Goal: Task Accomplishment & Management: Use online tool/utility

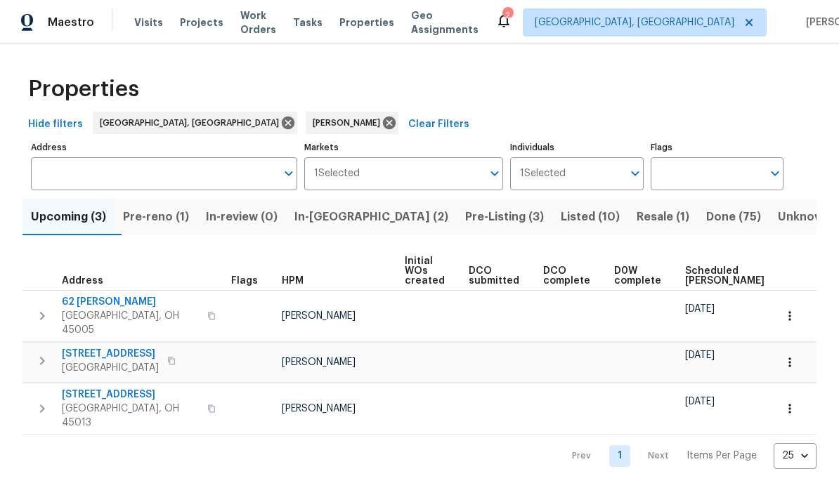
click at [560, 221] on span "Listed (10)" at bounding box center [589, 217] width 59 height 20
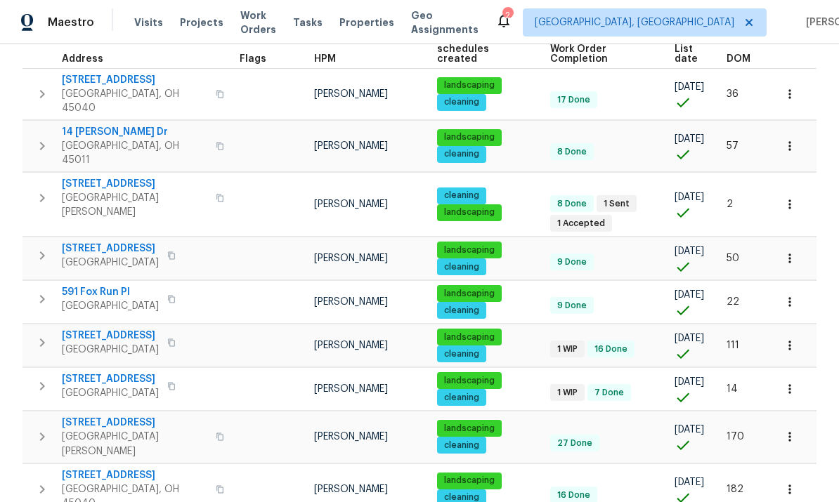
scroll to position [221, 0]
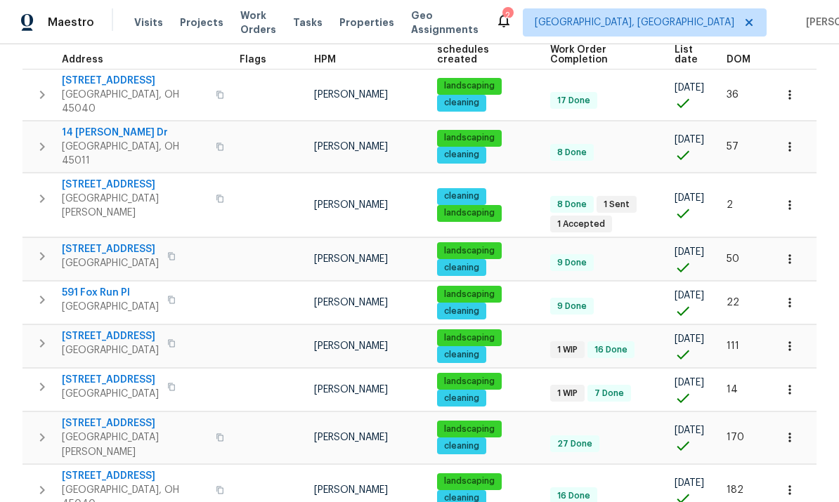
click at [794, 430] on icon "button" at bounding box center [789, 437] width 14 height 14
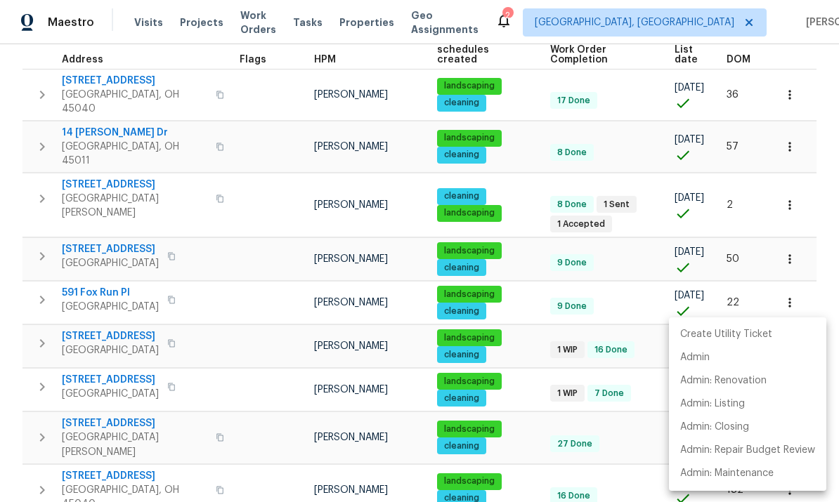
click at [112, 385] on div at bounding box center [419, 251] width 839 height 502
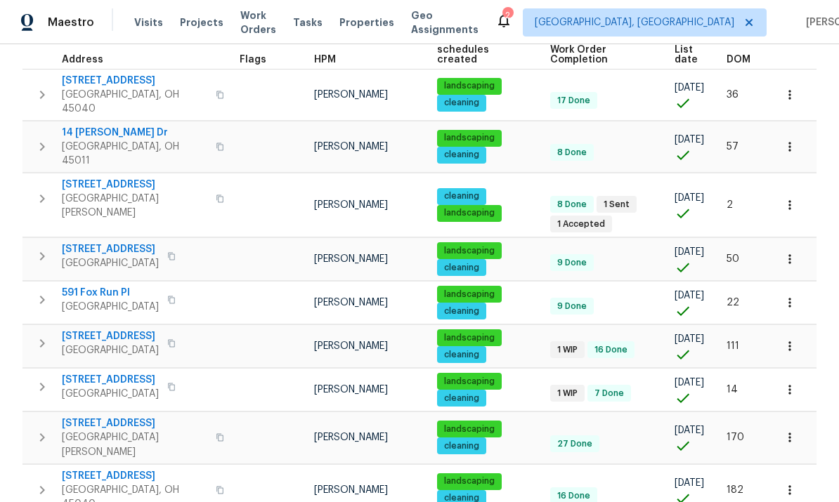
click at [50, 429] on icon "button" at bounding box center [42, 437] width 17 height 17
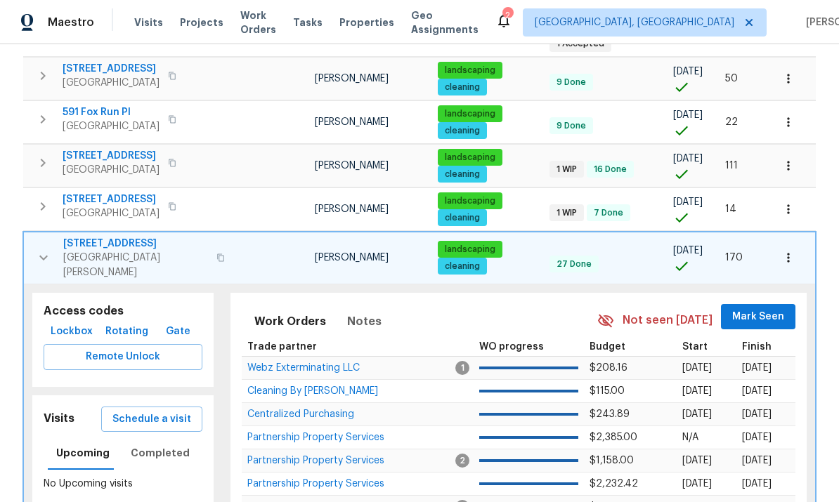
scroll to position [403, 0]
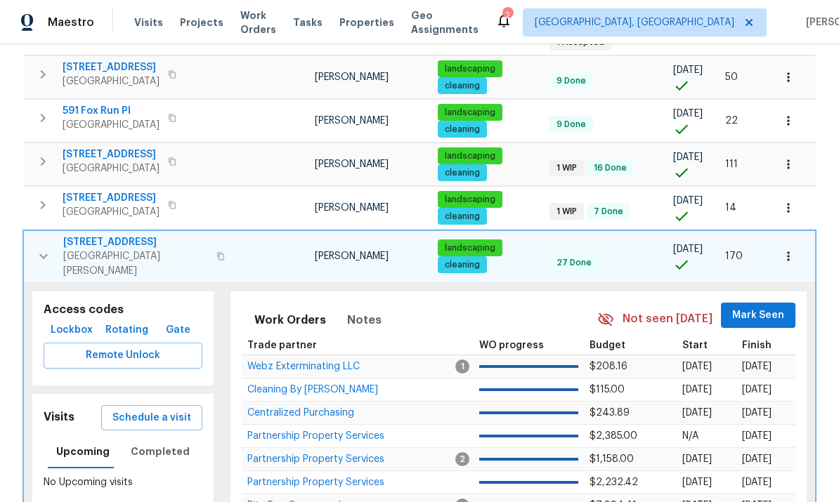
click at [178, 409] on span "Schedule a visit" at bounding box center [151, 418] width 79 height 18
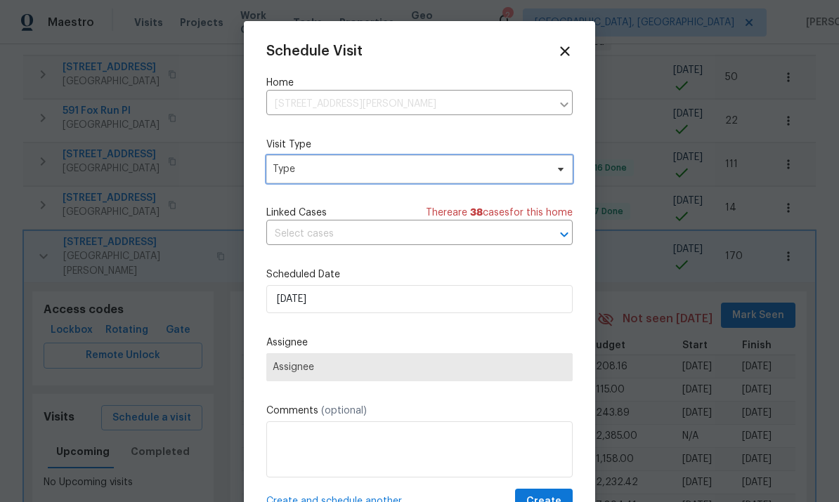
click at [421, 167] on span "Type" at bounding box center [408, 169] width 273 height 14
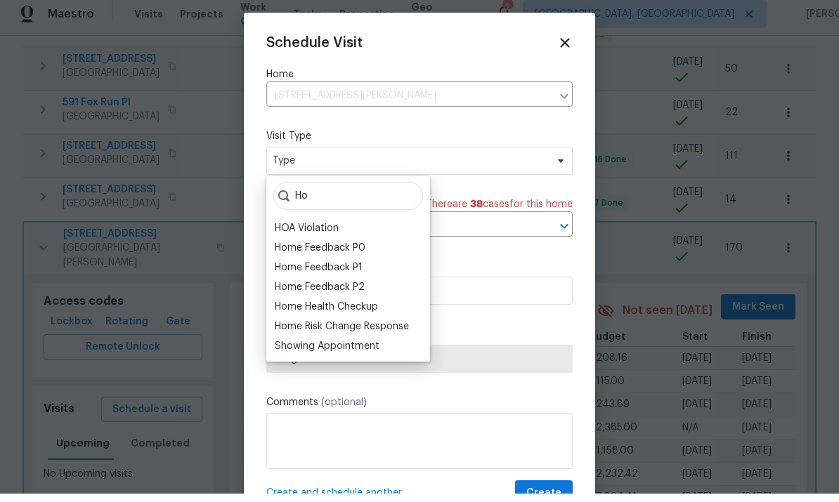
type input "H"
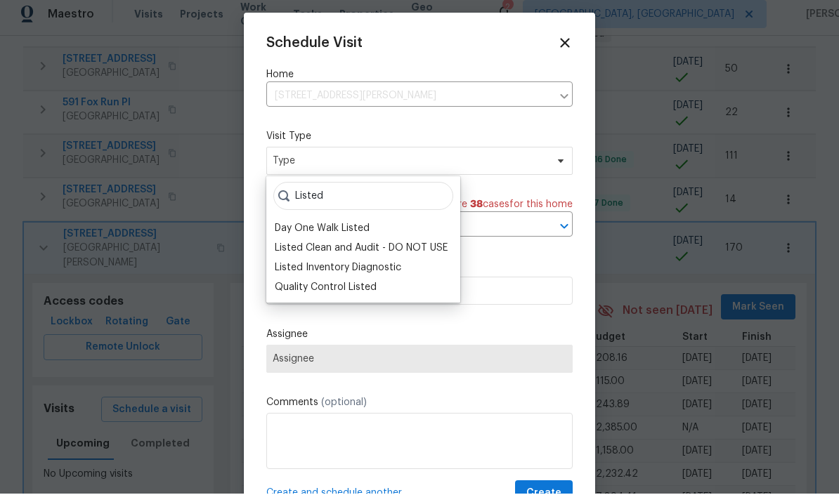
scroll to position [8, 0]
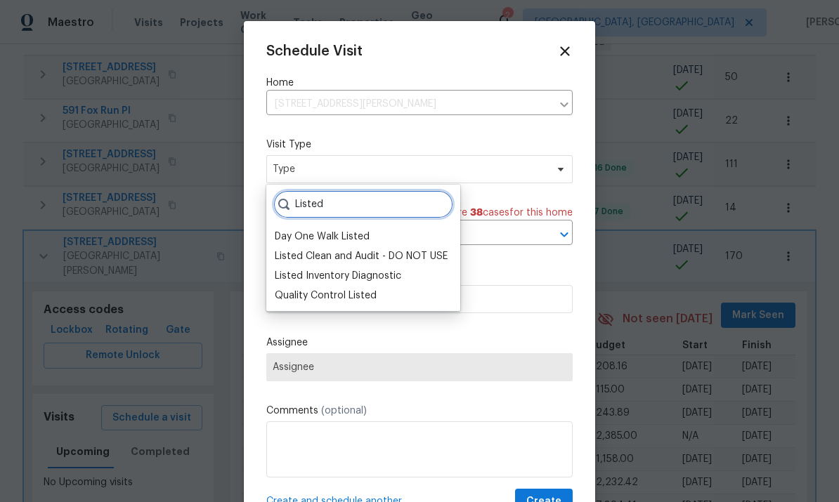
type input "Listed"
click at [393, 269] on div "Listed Inventory Diagnostic" at bounding box center [338, 276] width 126 height 14
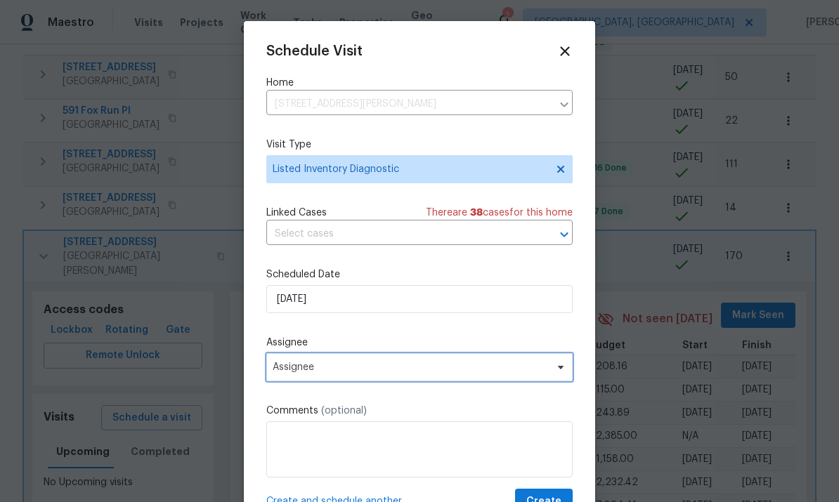
click at [444, 373] on span "Assignee" at bounding box center [409, 367] width 275 height 11
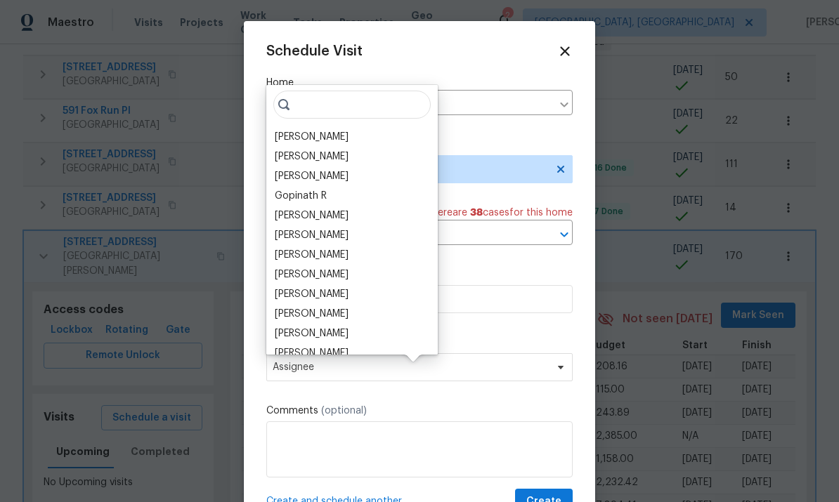
click at [327, 130] on div "[PERSON_NAME]" at bounding box center [312, 137] width 74 height 14
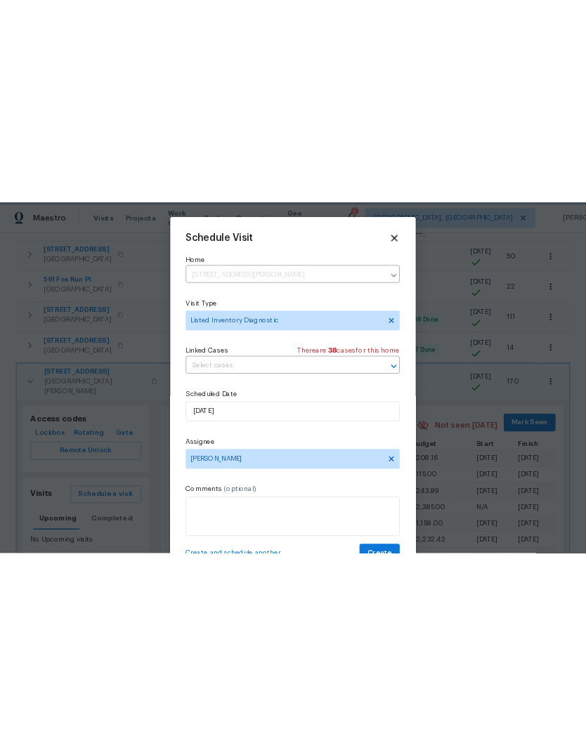
scroll to position [350, 0]
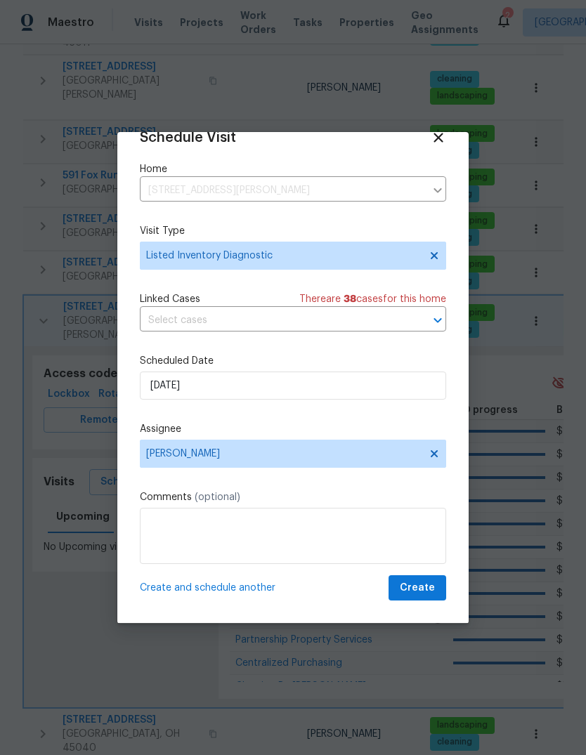
click at [271, 310] on input "text" at bounding box center [273, 321] width 267 height 22
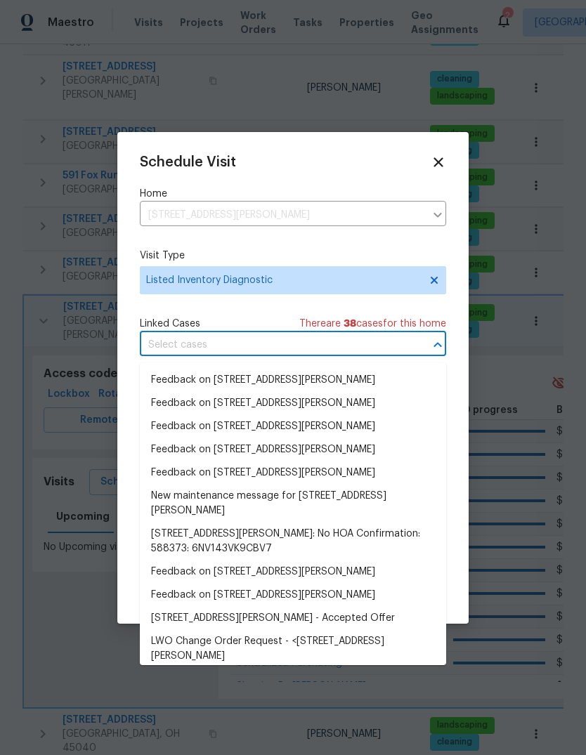
scroll to position [0, 0]
click at [324, 81] on div at bounding box center [293, 377] width 586 height 755
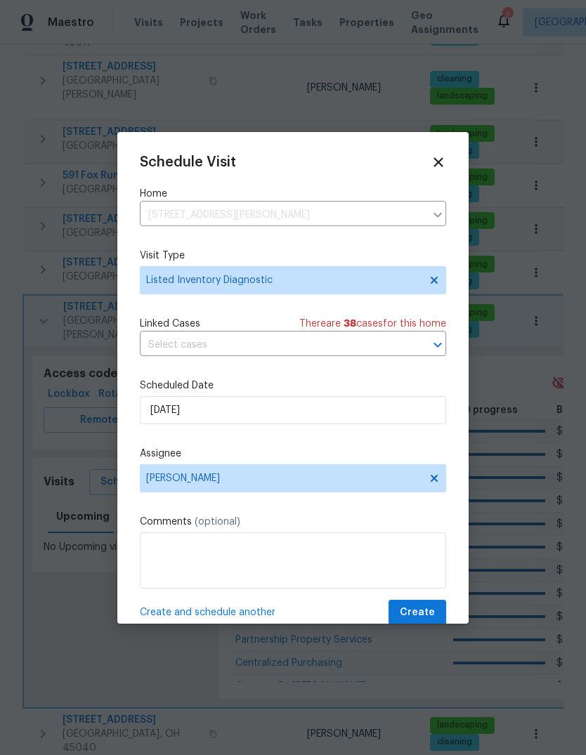
click at [294, 83] on div at bounding box center [293, 377] width 586 height 755
click at [442, 158] on icon at bounding box center [437, 161] width 9 height 9
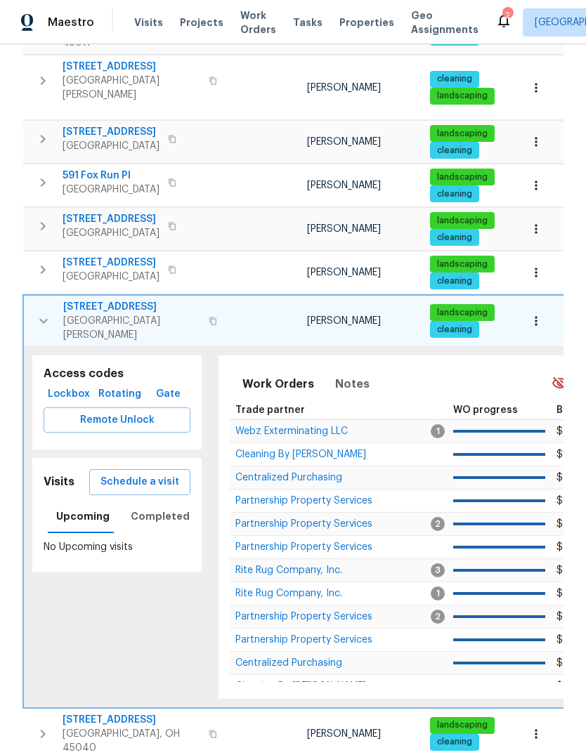
click at [50, 313] on icon "button" at bounding box center [43, 321] width 17 height 17
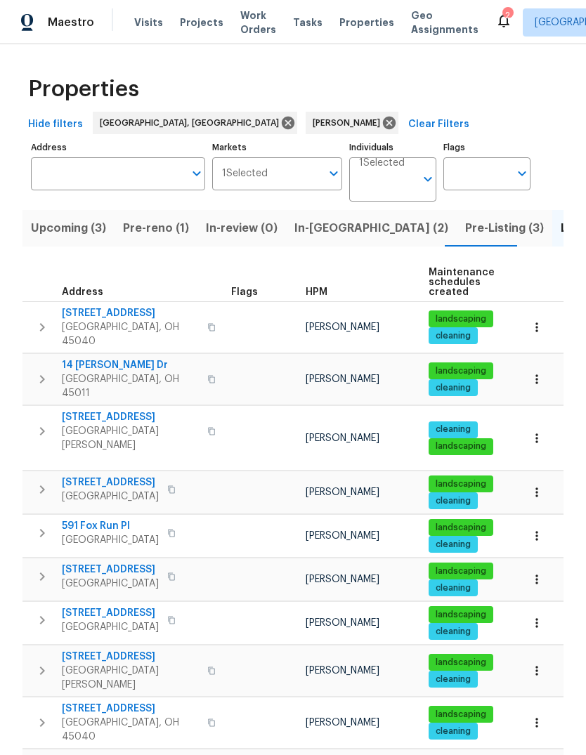
click at [48, 501] on icon "button" at bounding box center [42, 670] width 17 height 17
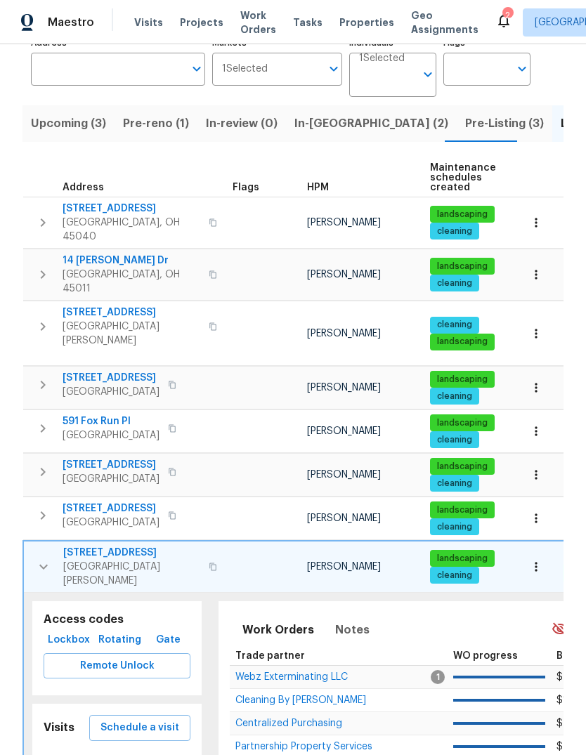
scroll to position [180, 0]
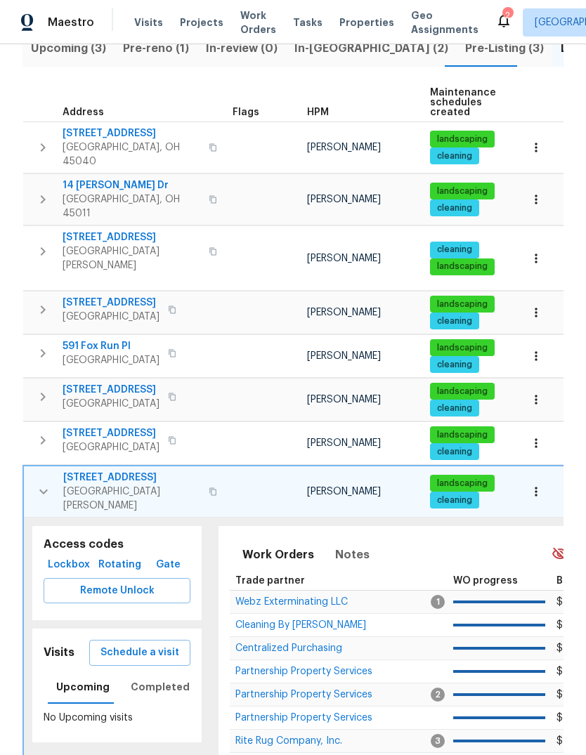
click at [119, 501] on span "Schedule a visit" at bounding box center [139, 653] width 79 height 18
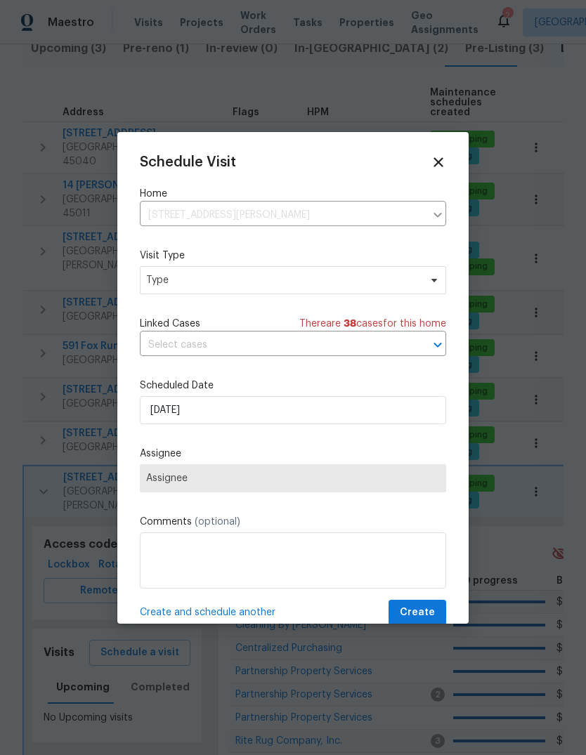
click at [289, 356] on input "text" at bounding box center [273, 345] width 267 height 22
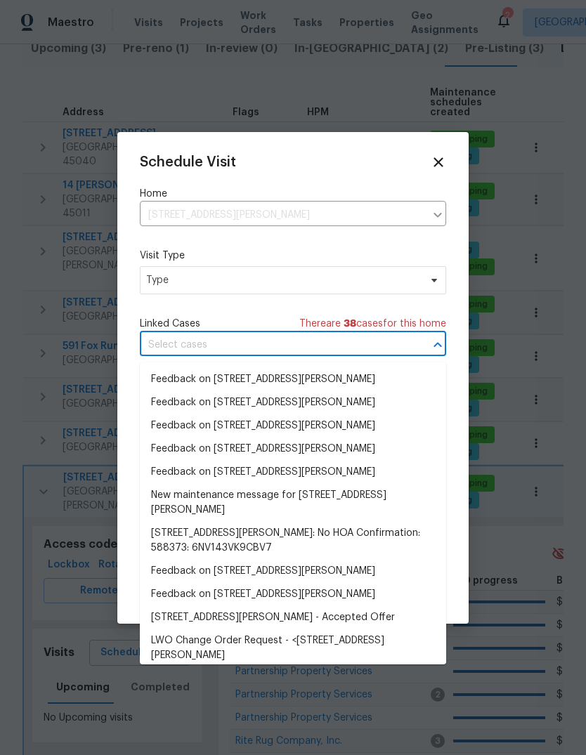
scroll to position [30, 0]
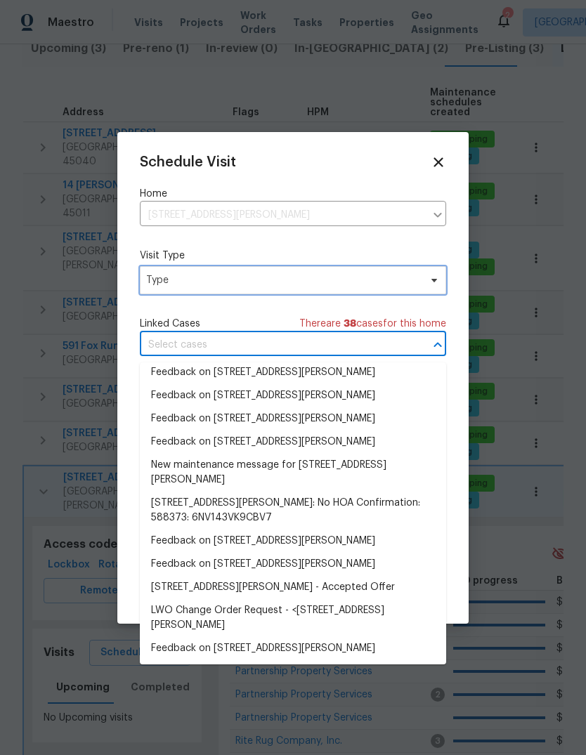
click at [298, 286] on span "Type" at bounding box center [282, 280] width 273 height 14
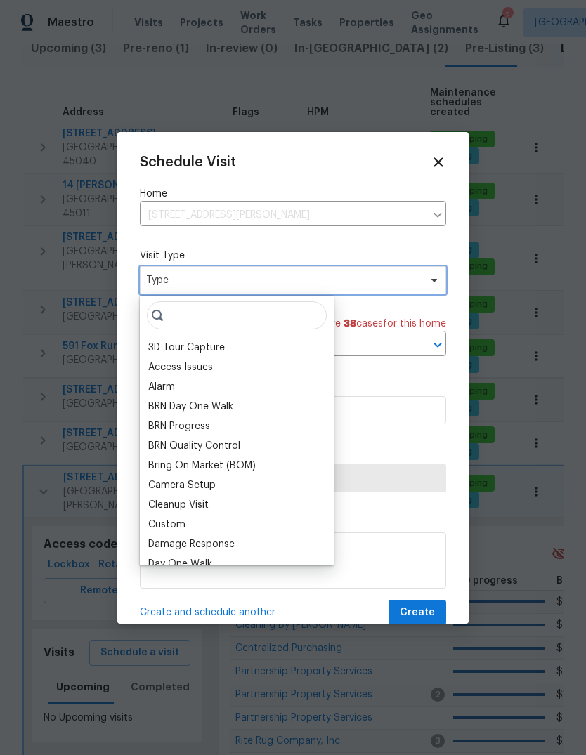
click at [263, 279] on span "Type" at bounding box center [282, 280] width 273 height 14
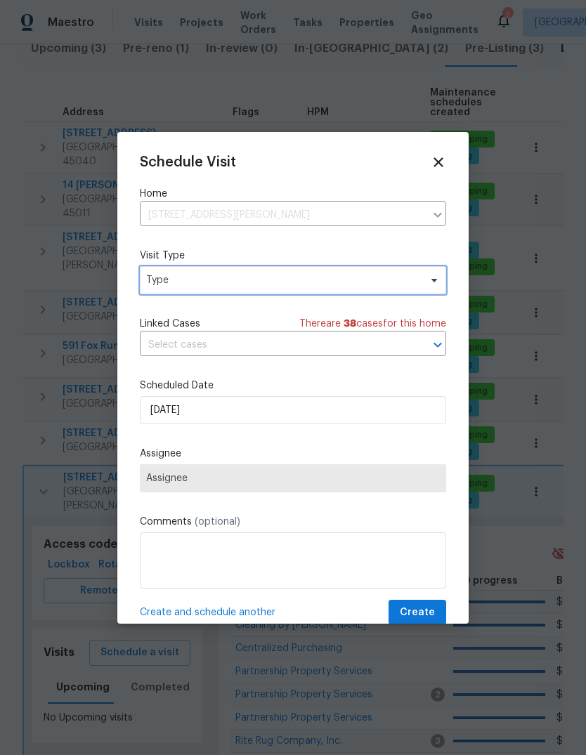
click at [293, 289] on span "Type" at bounding box center [293, 280] width 306 height 28
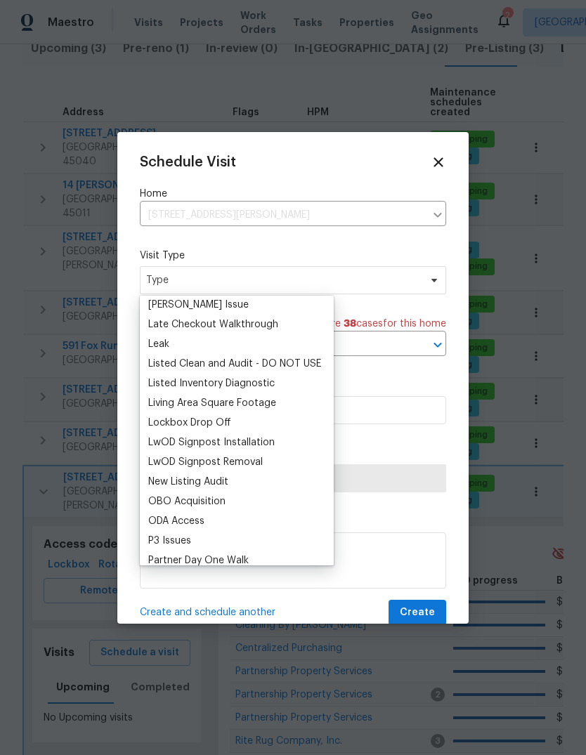
scroll to position [614, 0]
click at [273, 380] on div "Listed Inventory Diagnostic" at bounding box center [211, 383] width 126 height 14
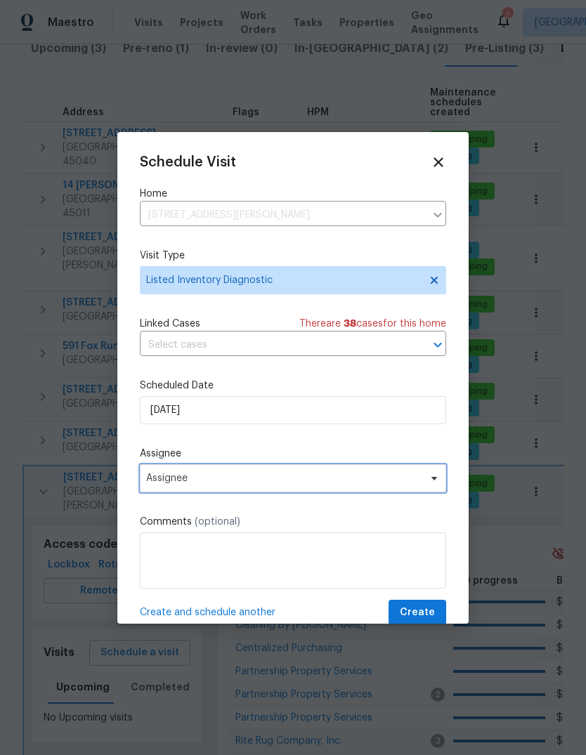
click at [301, 481] on span "Assignee" at bounding box center [283, 478] width 275 height 11
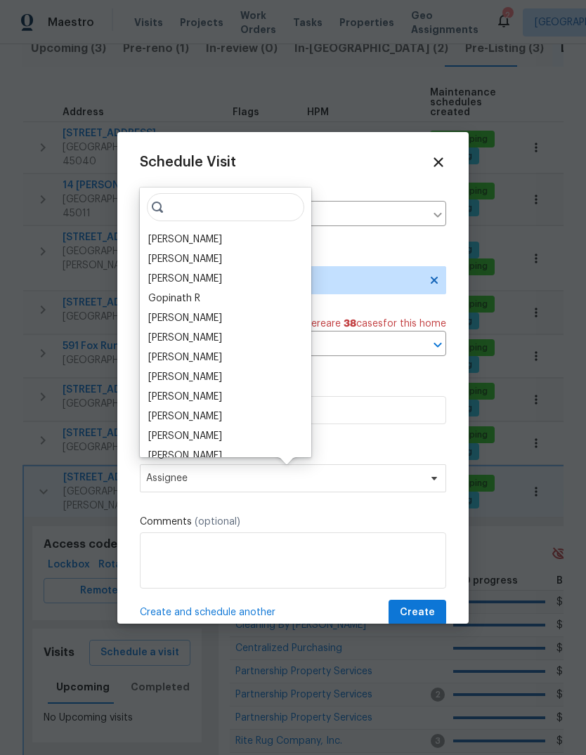
click at [166, 238] on div "[PERSON_NAME]" at bounding box center [185, 239] width 74 height 14
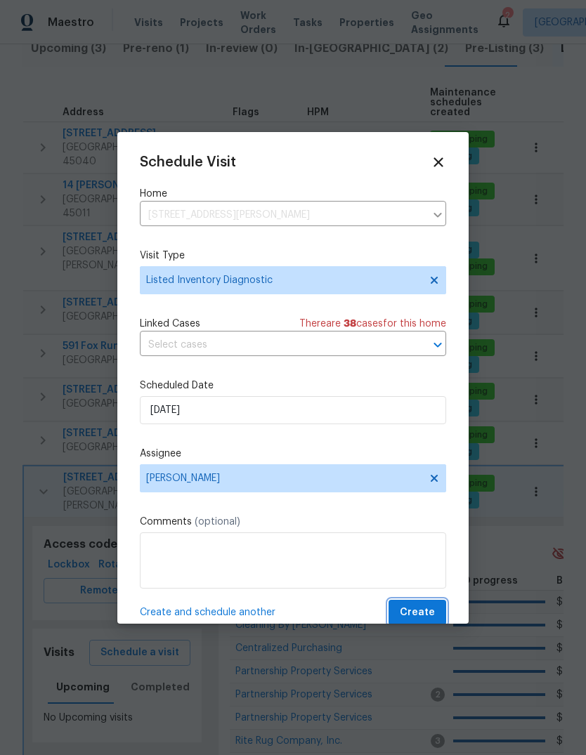
click at [430, 501] on span "Create" at bounding box center [417, 613] width 35 height 18
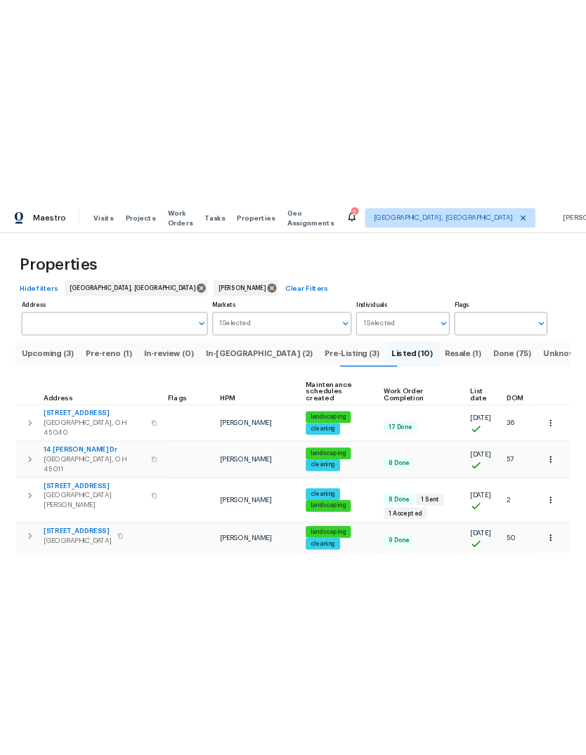
scroll to position [0, 0]
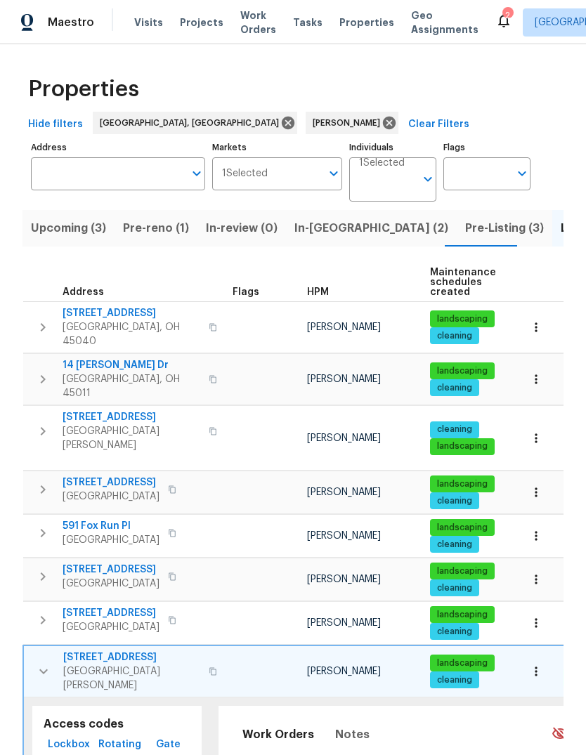
click at [147, 232] on span "Pre-reno (1)" at bounding box center [156, 228] width 66 height 20
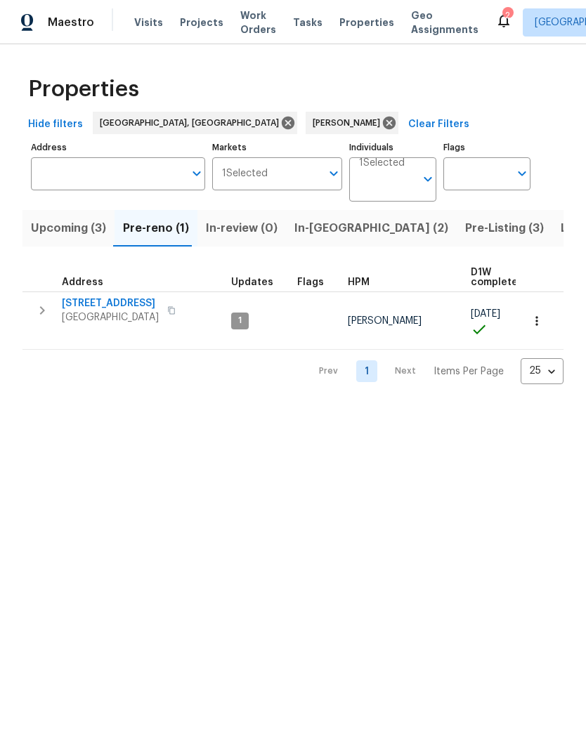
click at [138, 316] on span "Maineville, OH 45039" at bounding box center [110, 317] width 97 height 14
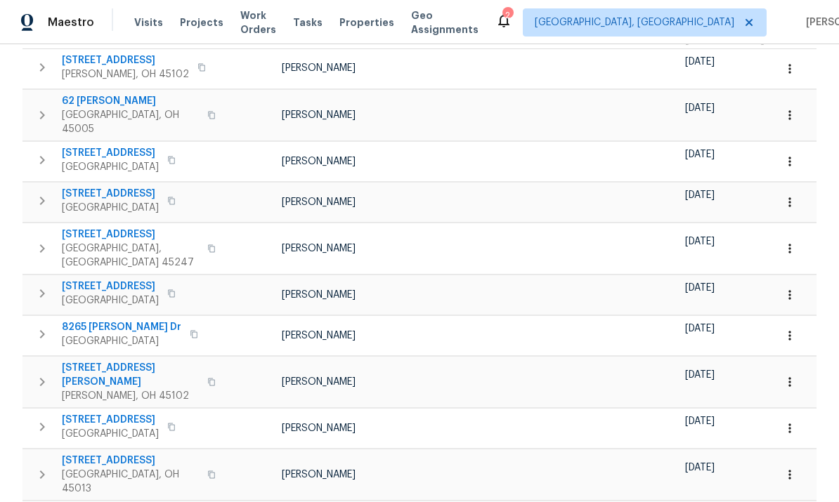
scroll to position [241, 0]
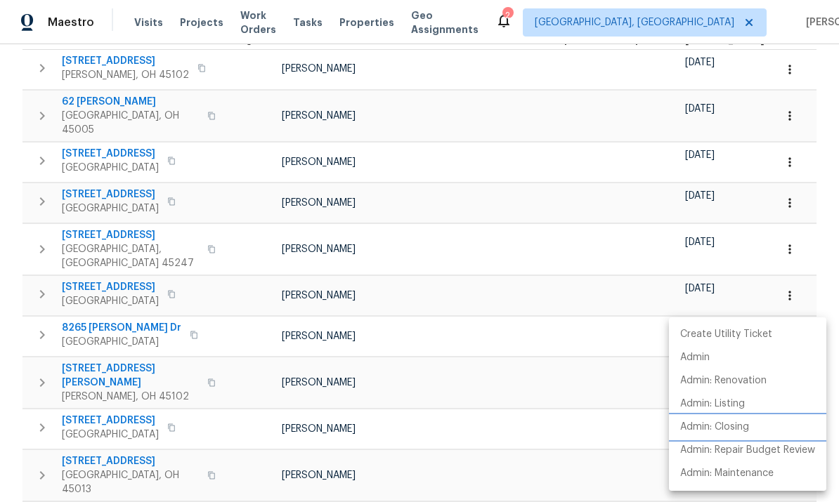
click at [739, 428] on p "Admin: Closing" at bounding box center [714, 427] width 69 height 15
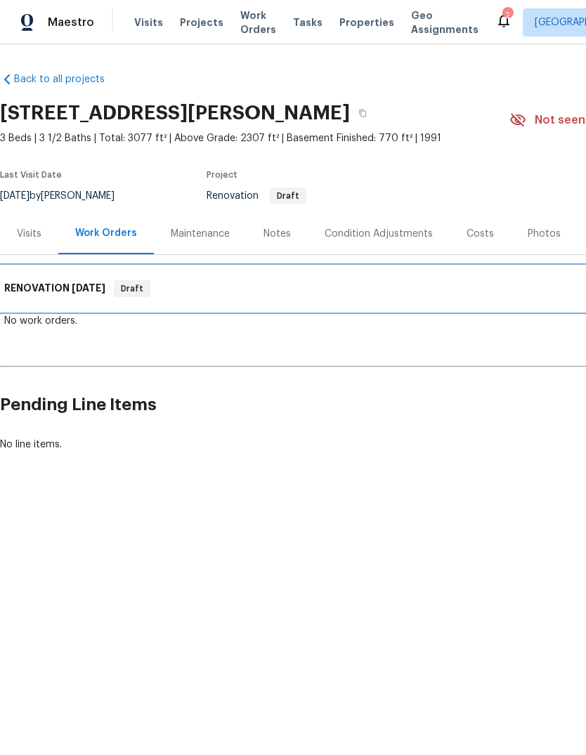
click at [55, 286] on h6 "RENOVATION 11/24/25" at bounding box center [54, 288] width 101 height 17
click at [58, 290] on h6 "RENOVATION 11/24/25" at bounding box center [54, 288] width 101 height 17
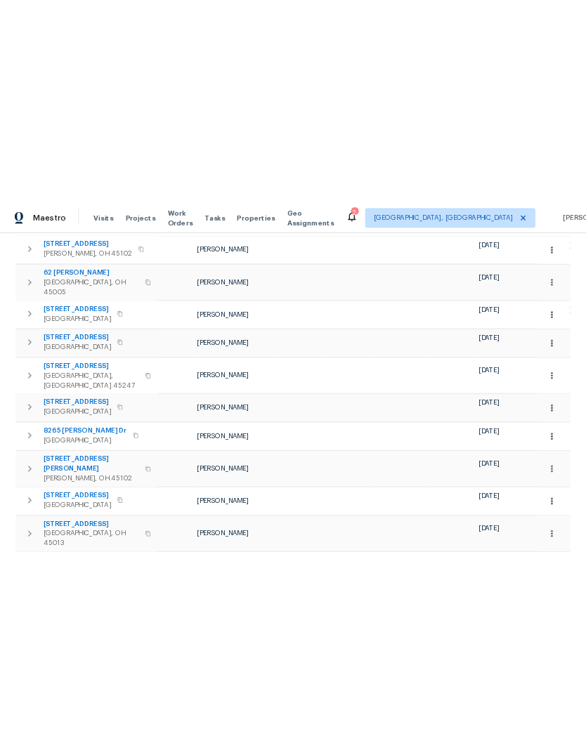
scroll to position [241, 0]
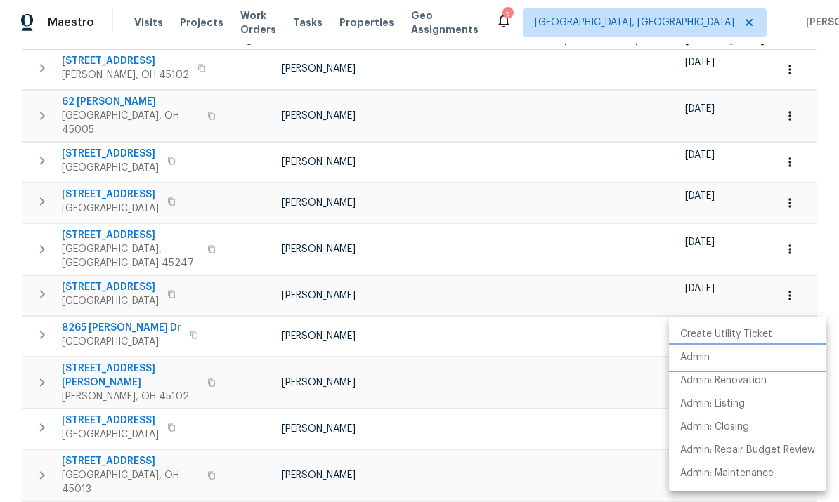
click at [722, 361] on li "Admin" at bounding box center [747, 357] width 157 height 23
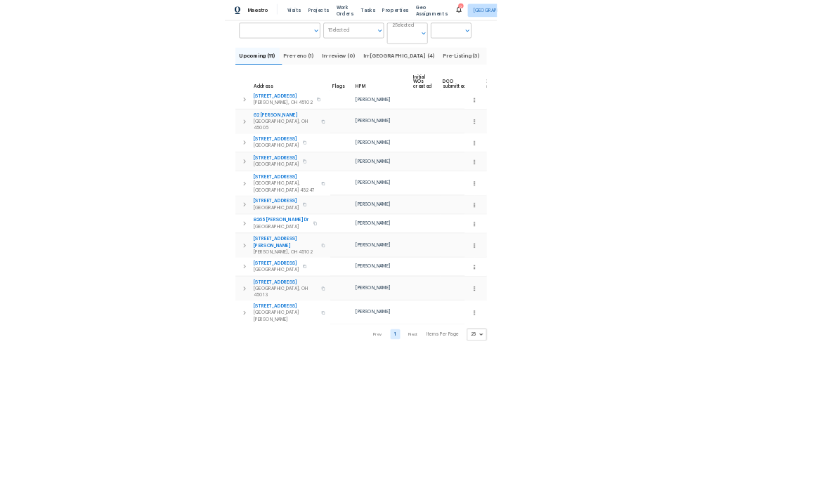
scroll to position [0, 0]
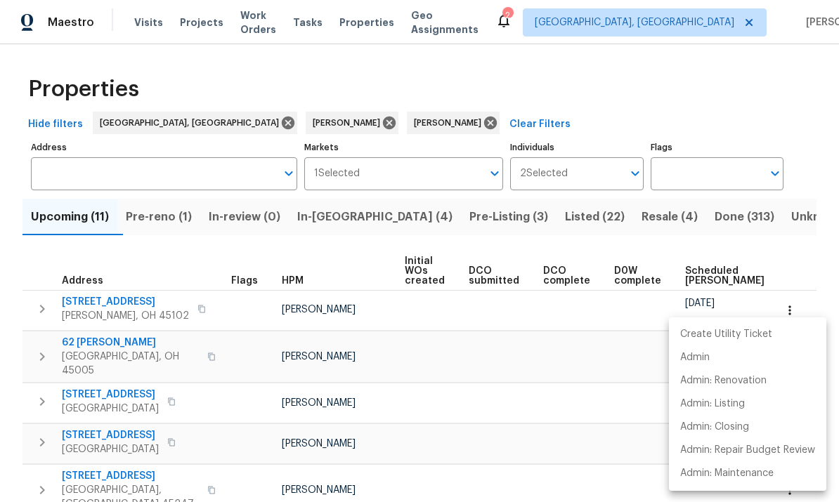
click at [563, 84] on div at bounding box center [419, 251] width 839 height 502
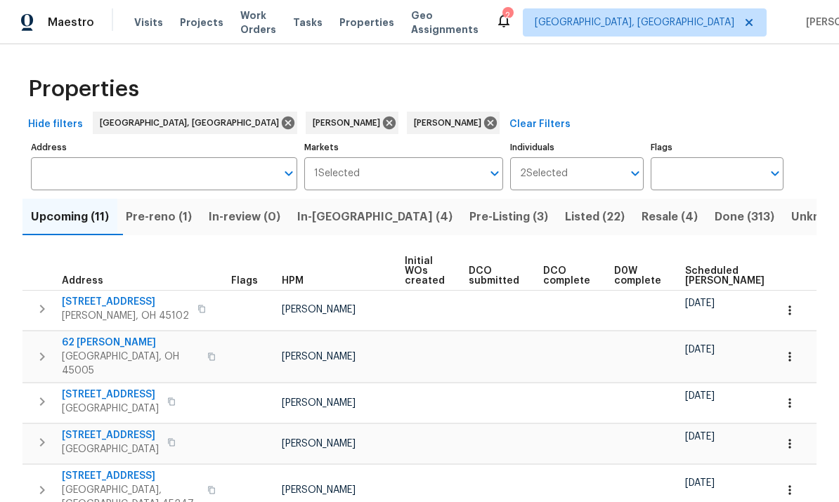
click at [565, 219] on span "Listed (22)" at bounding box center [595, 217] width 60 height 20
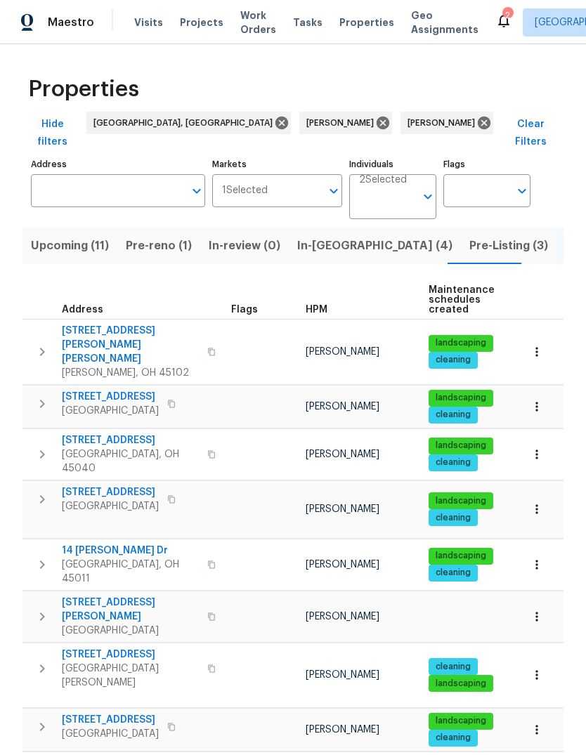
click at [134, 28] on span "Visits" at bounding box center [148, 22] width 29 height 14
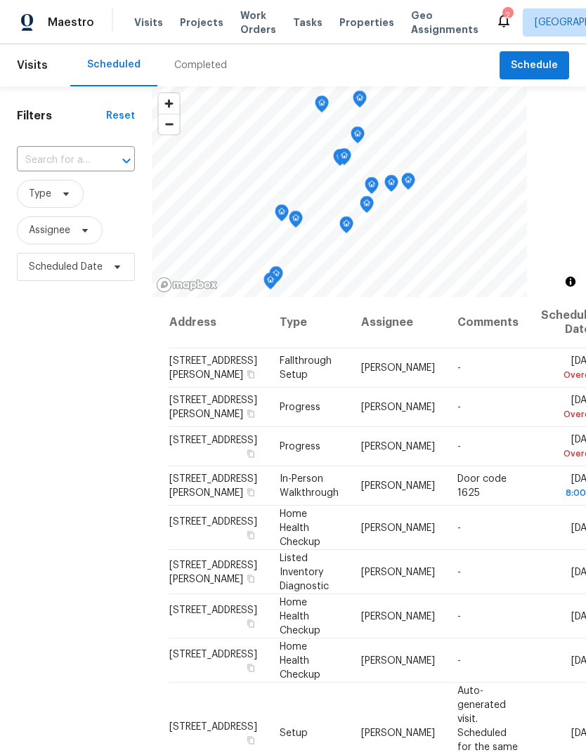
click at [45, 158] on input "text" at bounding box center [56, 161] width 79 height 22
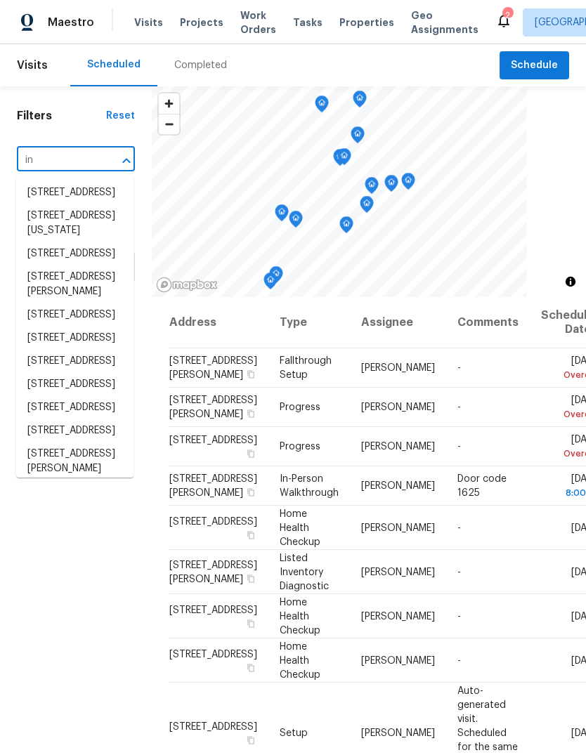
type input "i"
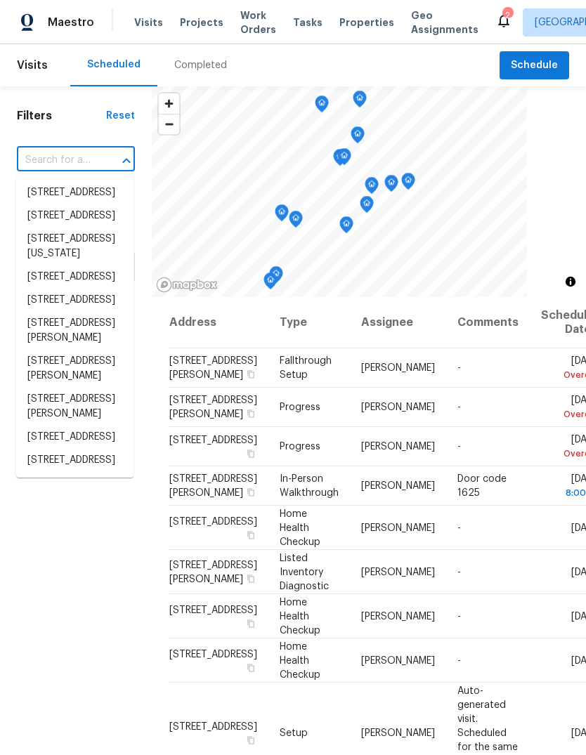
click at [79, 132] on div "Filters Reset ​ Type Assignee Scheduled Date" at bounding box center [76, 493] width 152 height 815
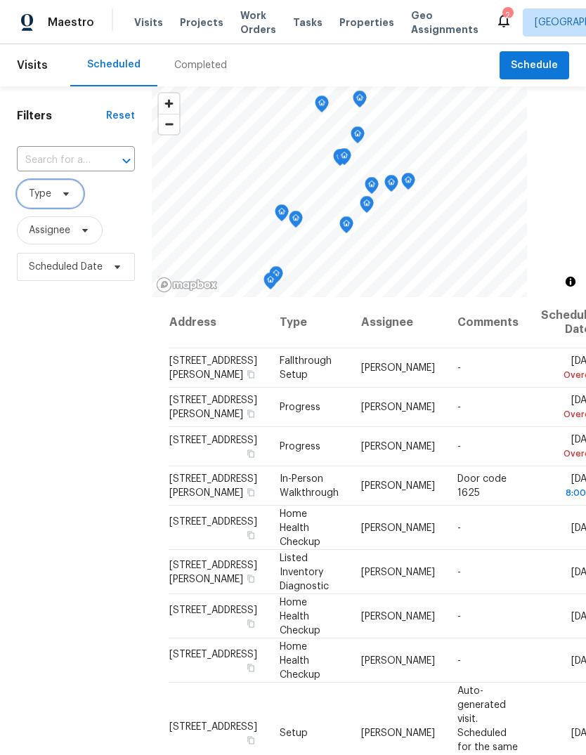
click at [55, 192] on span "Type" at bounding box center [50, 194] width 67 height 28
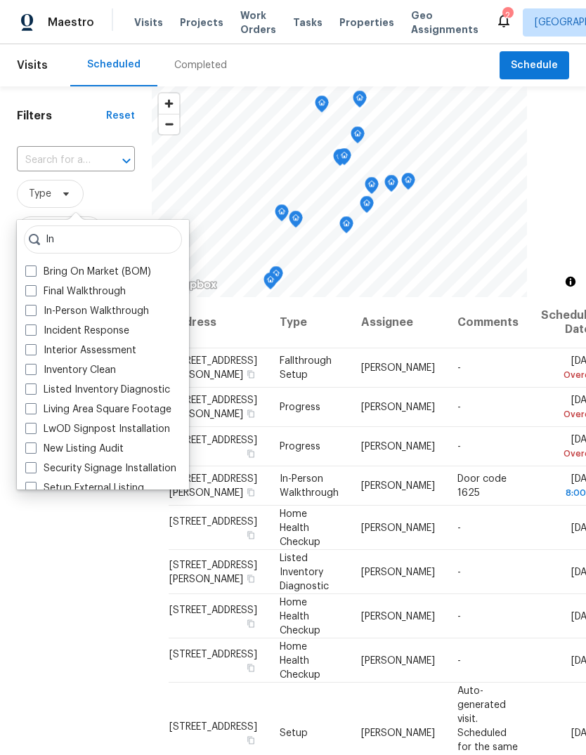
type input "In"
click at [143, 313] on label "In-Person Walkthrough" at bounding box center [87, 311] width 124 height 14
click at [34, 313] on input "In-Person Walkthrough" at bounding box center [29, 308] width 9 height 9
checkbox input "true"
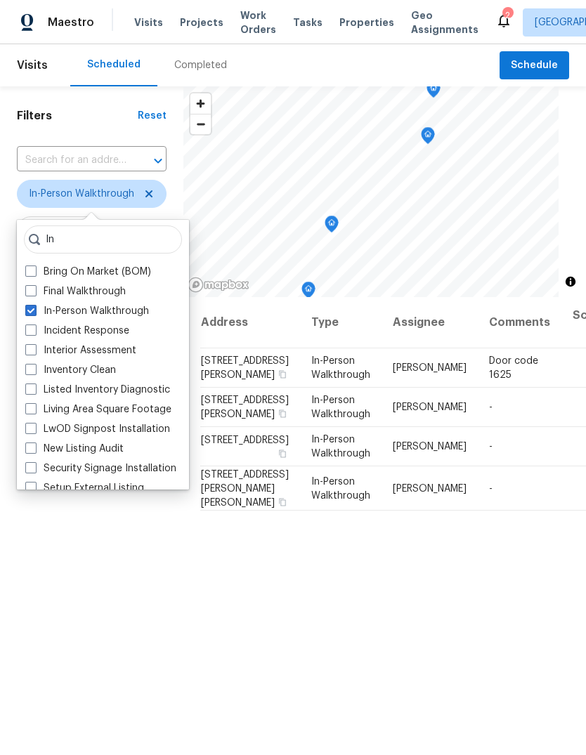
click at [67, 501] on div "Filters Reset ​ In-Person Walkthrough Assignee Scheduled Date" at bounding box center [91, 493] width 183 height 815
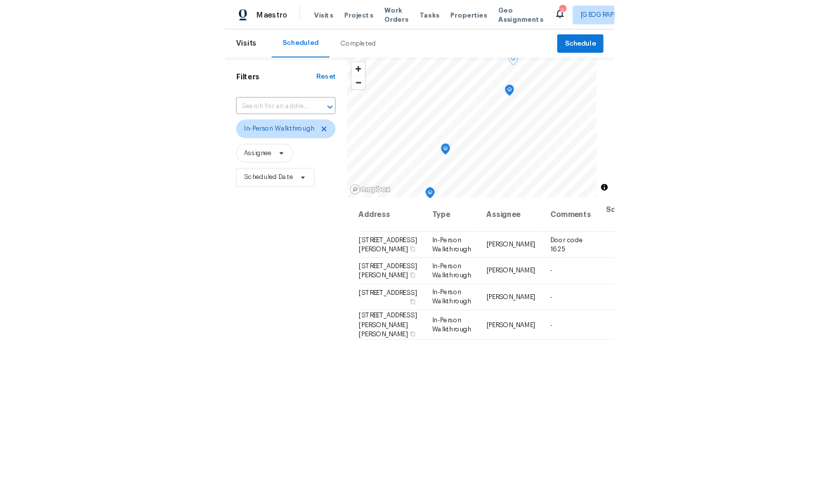
scroll to position [16, 0]
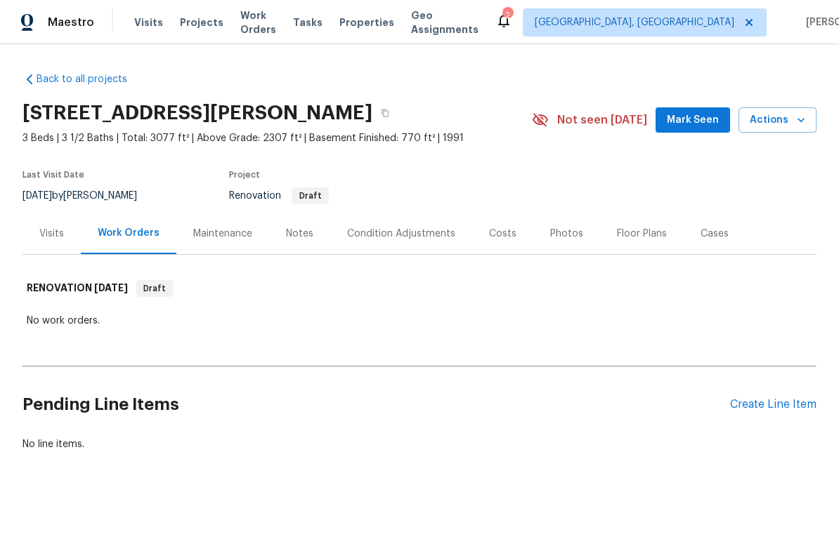
click at [296, 233] on div "Notes" at bounding box center [299, 234] width 27 height 14
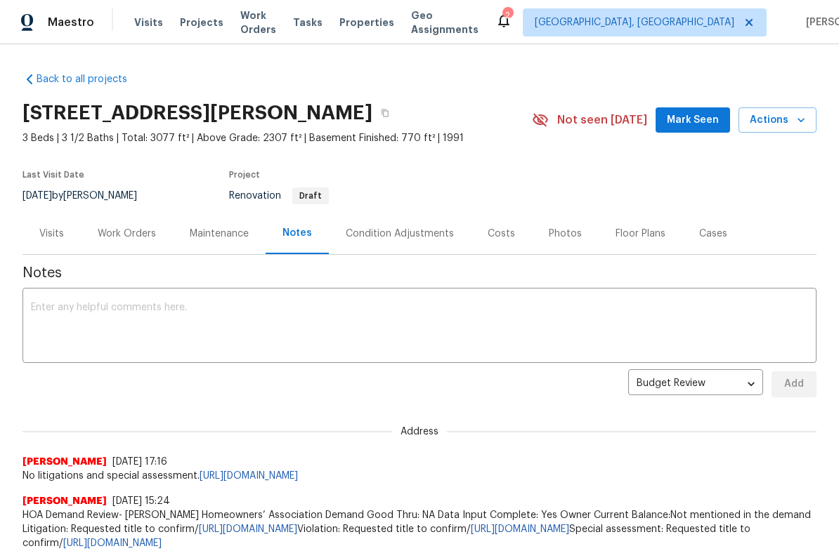
click at [298, 313] on textarea at bounding box center [419, 327] width 777 height 49
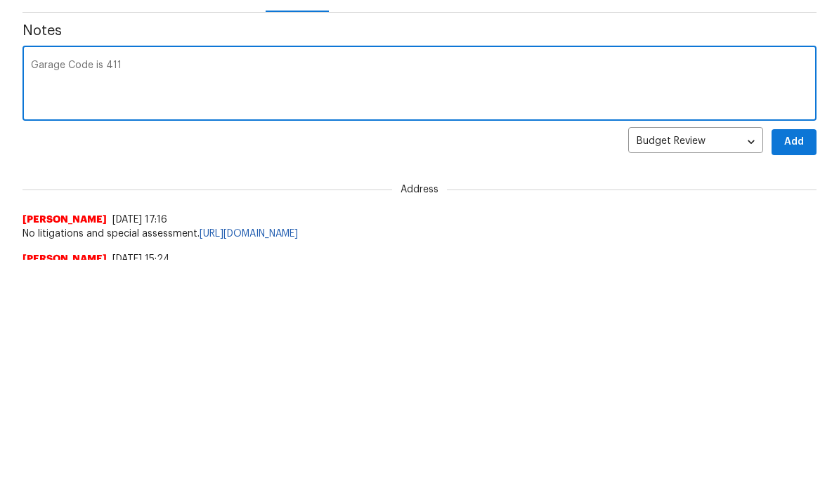
type textarea "Garage Code is 4112"
